Goal: Entertainment & Leisure: Consume media (video, audio)

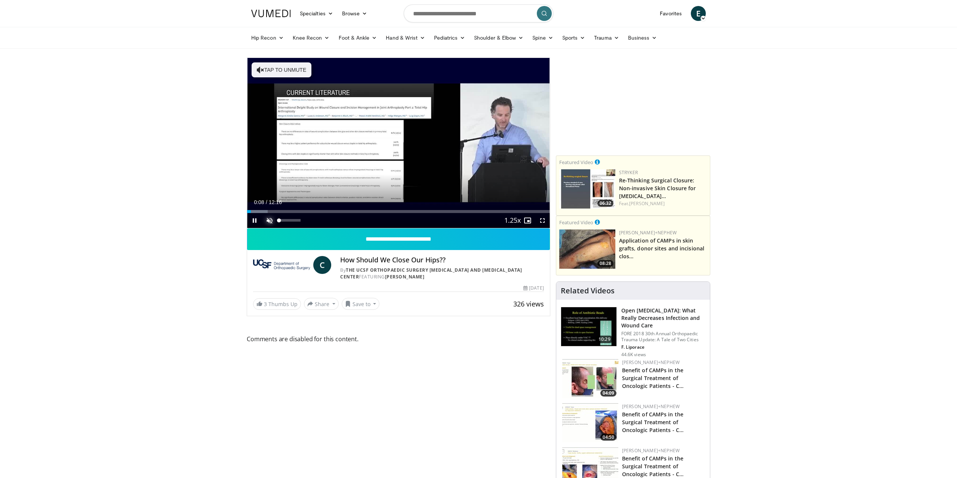
click at [268, 220] on span "Video Player" at bounding box center [269, 220] width 15 height 15
click at [546, 221] on span "Video Player" at bounding box center [542, 220] width 15 height 15
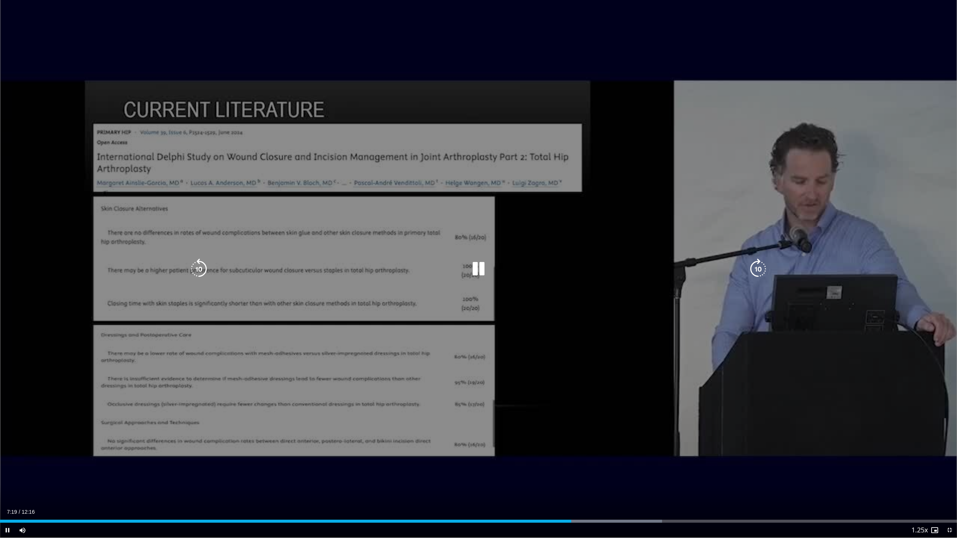
click at [185, 263] on div "10 seconds Tap to unmute" at bounding box center [478, 269] width 957 height 538
click at [192, 263] on icon "Video Player" at bounding box center [198, 269] width 21 height 21
click at [192, 264] on icon "Video Player" at bounding box center [198, 269] width 21 height 21
click at [479, 274] on icon "Video Player" at bounding box center [478, 269] width 21 height 21
